Goal: Check status

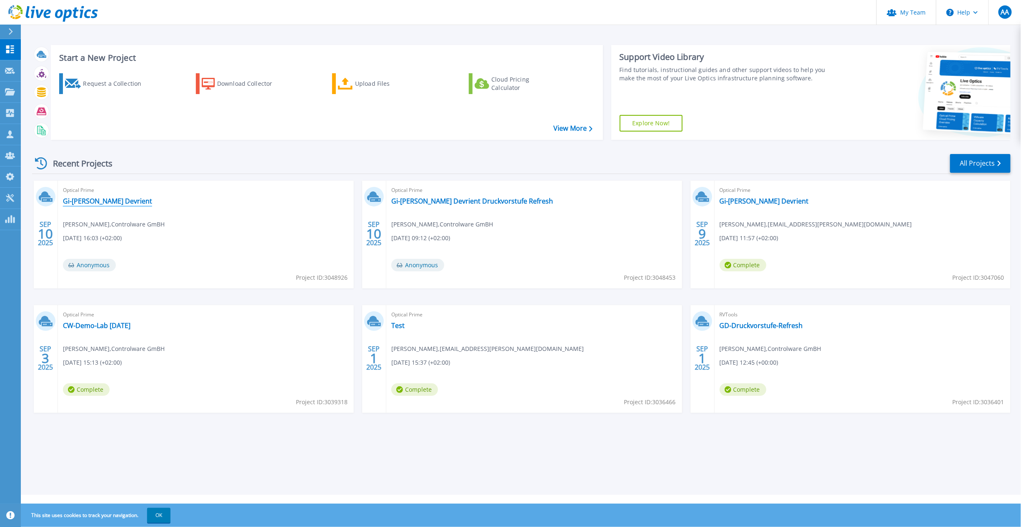
click at [111, 202] on link "Gi-[PERSON_NAME] Devrient" at bounding box center [107, 201] width 89 height 8
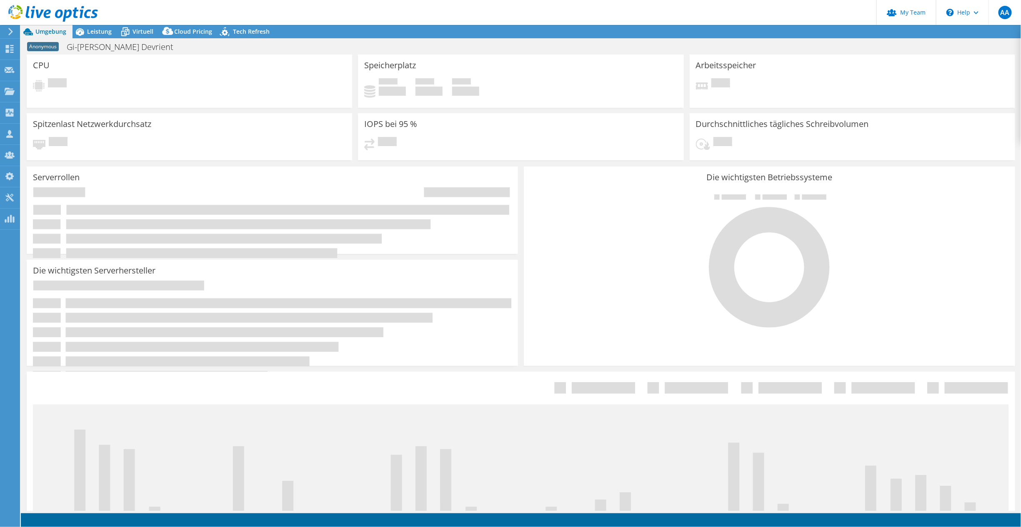
select select "USD"
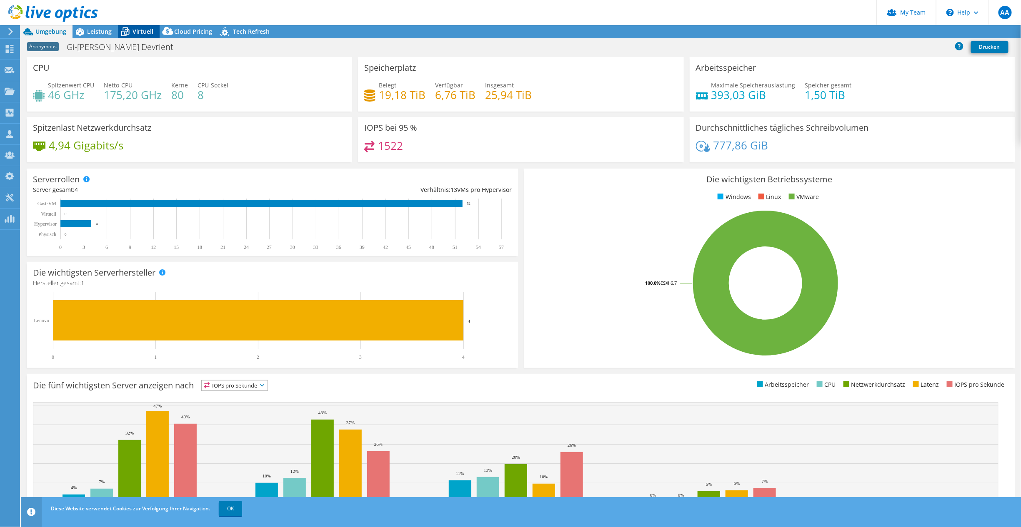
click at [137, 30] on span "Virtuell" at bounding box center [142, 31] width 21 height 8
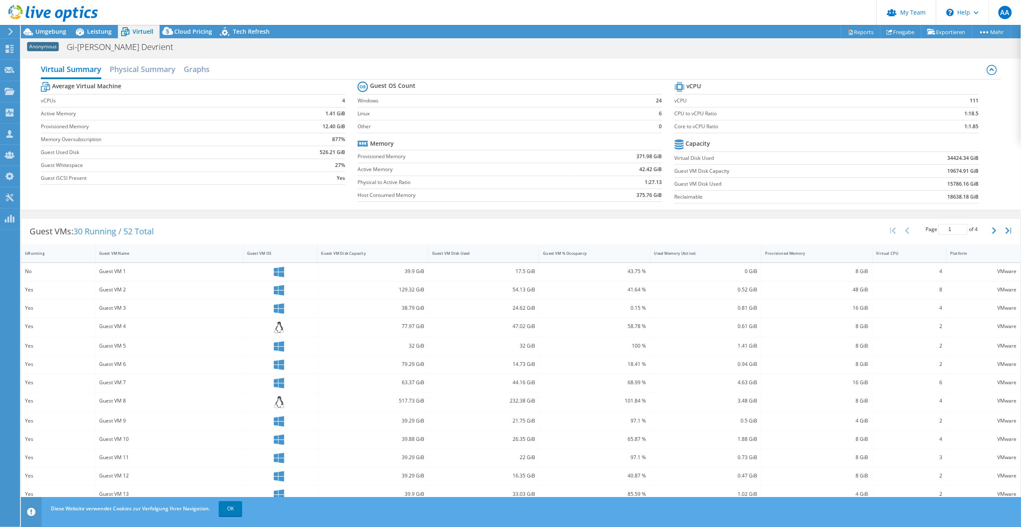
select select "EUFrankfurt"
select select "EUR"
